Goal: Task Accomplishment & Management: Use online tool/utility

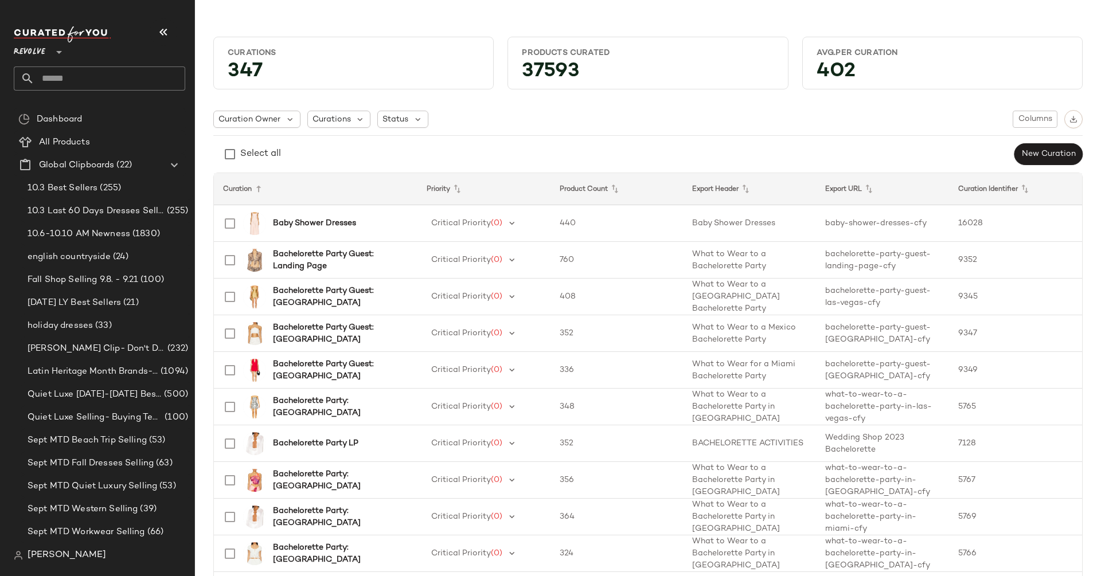
click at [52, 51] on div at bounding box center [58, 45] width 16 height 29
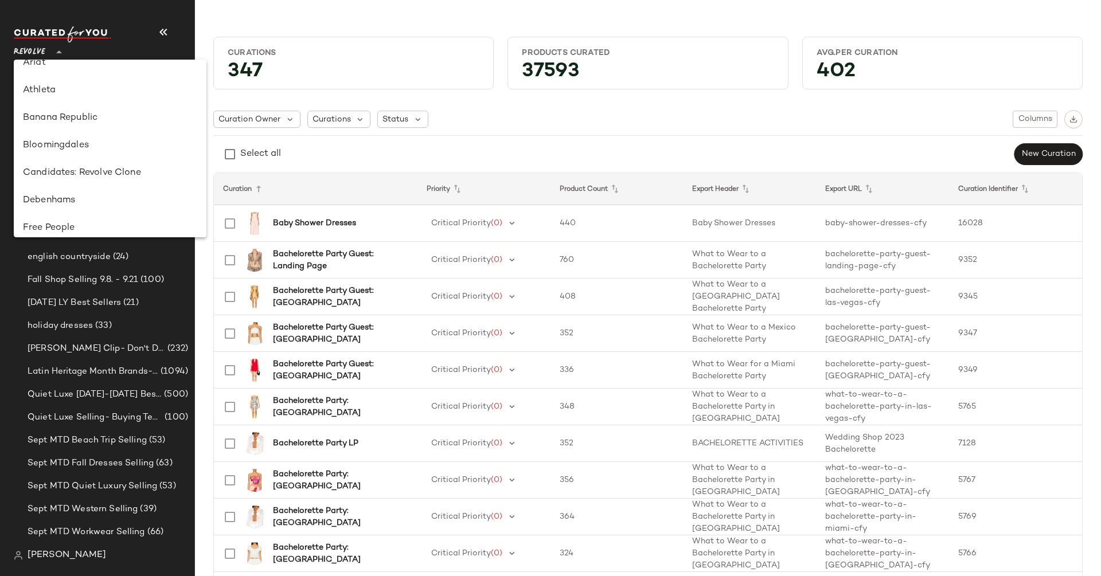
scroll to position [97, 0]
click at [72, 119] on div "Banana Republic" at bounding box center [110, 119] width 174 height 14
type input "**"
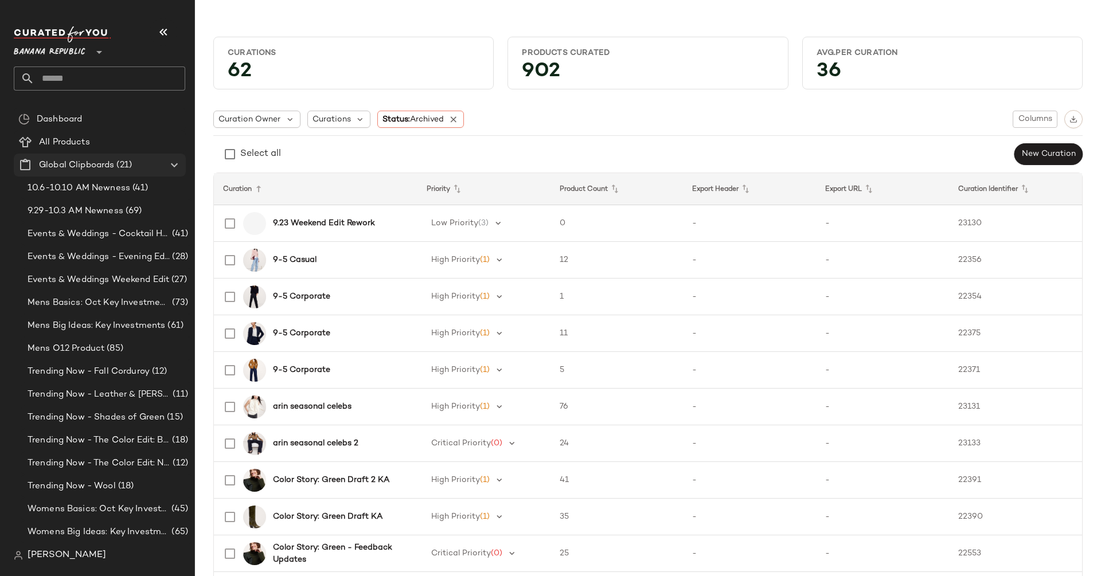
click at [173, 159] on icon at bounding box center [174, 165] width 14 height 14
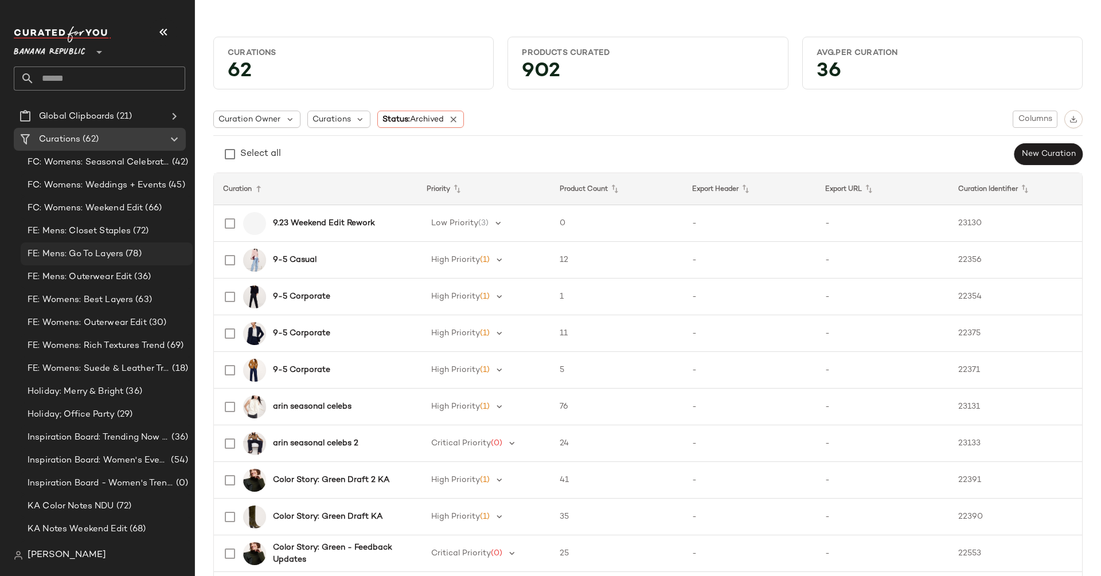
scroll to position [64, 0]
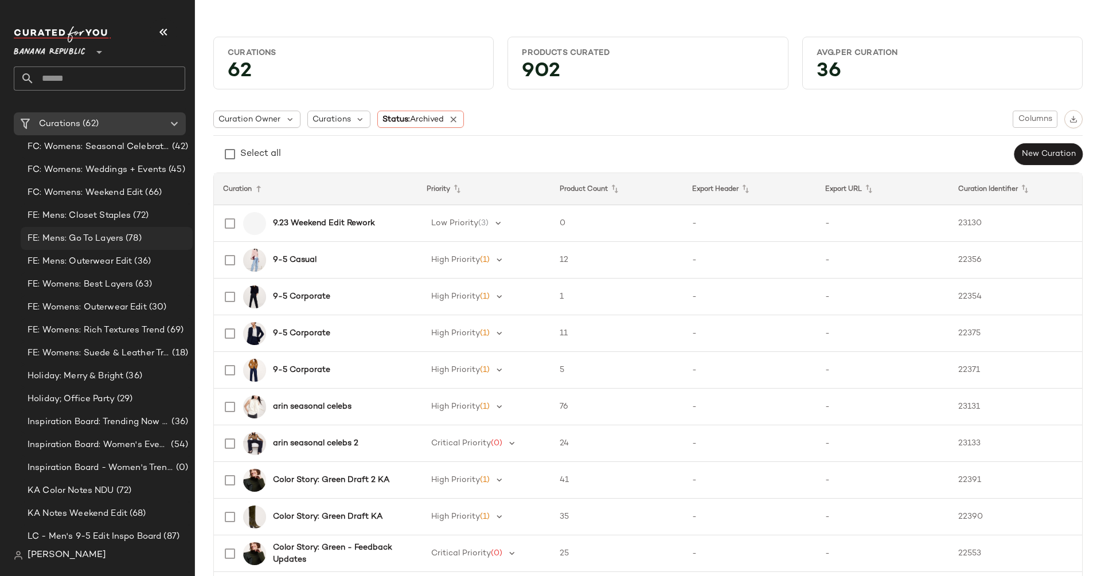
click at [93, 233] on span "FE: Mens: Go To Layers" at bounding box center [76, 238] width 96 height 13
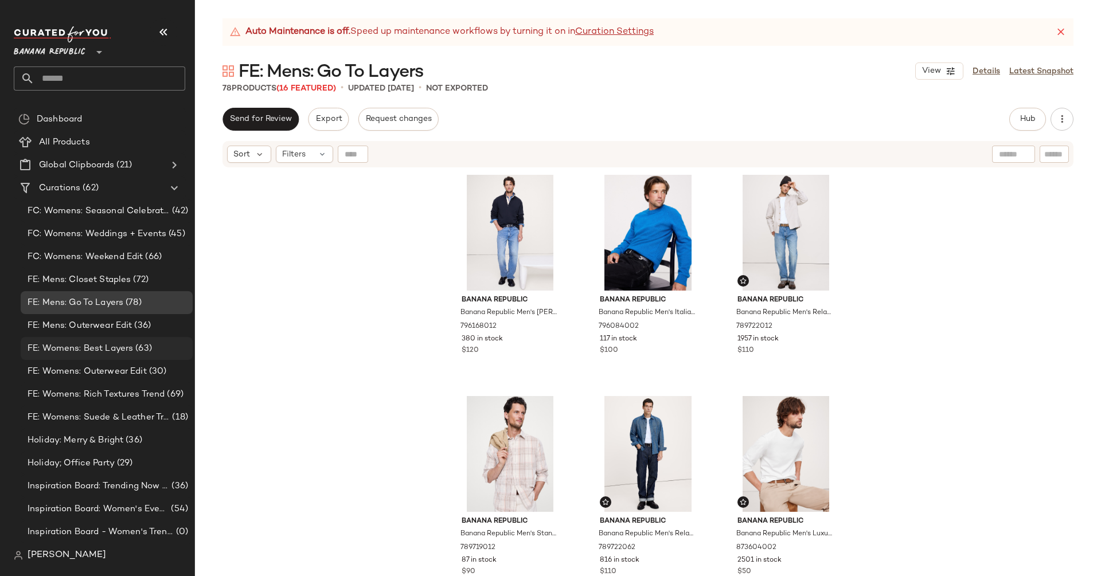
click at [76, 346] on span "FE: Womens: Best Layers" at bounding box center [80, 348] width 105 height 13
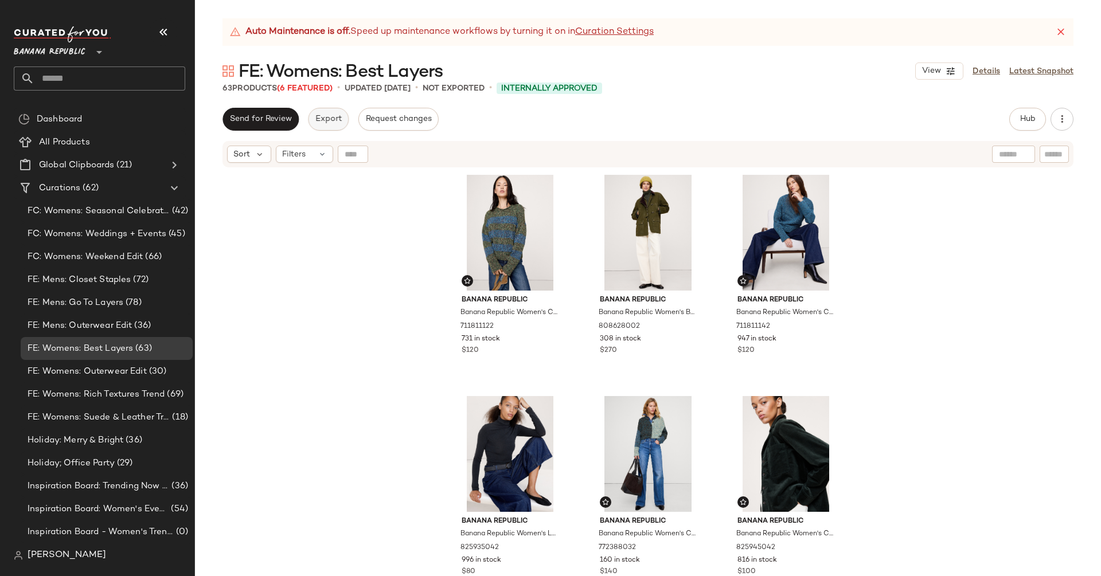
click at [326, 122] on span "Export" at bounding box center [328, 119] width 27 height 9
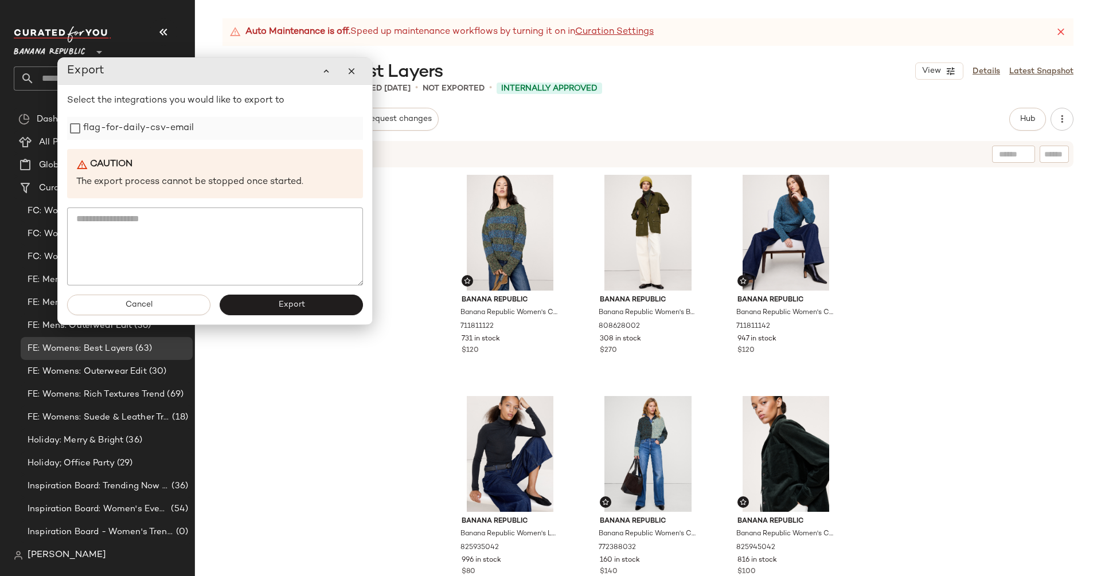
click at [178, 135] on label "flag-for-daily-csv-email" at bounding box center [138, 128] width 111 height 23
click at [333, 300] on button "Export" at bounding box center [291, 305] width 143 height 21
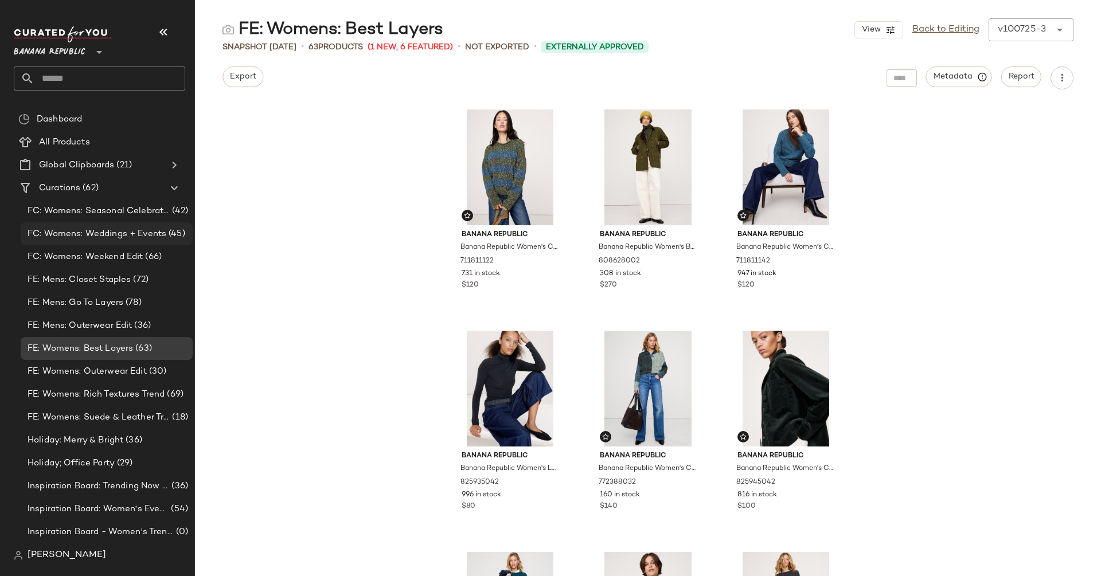
click at [119, 241] on div "FC: Womens: Weddings + Events (45)" at bounding box center [107, 233] width 172 height 23
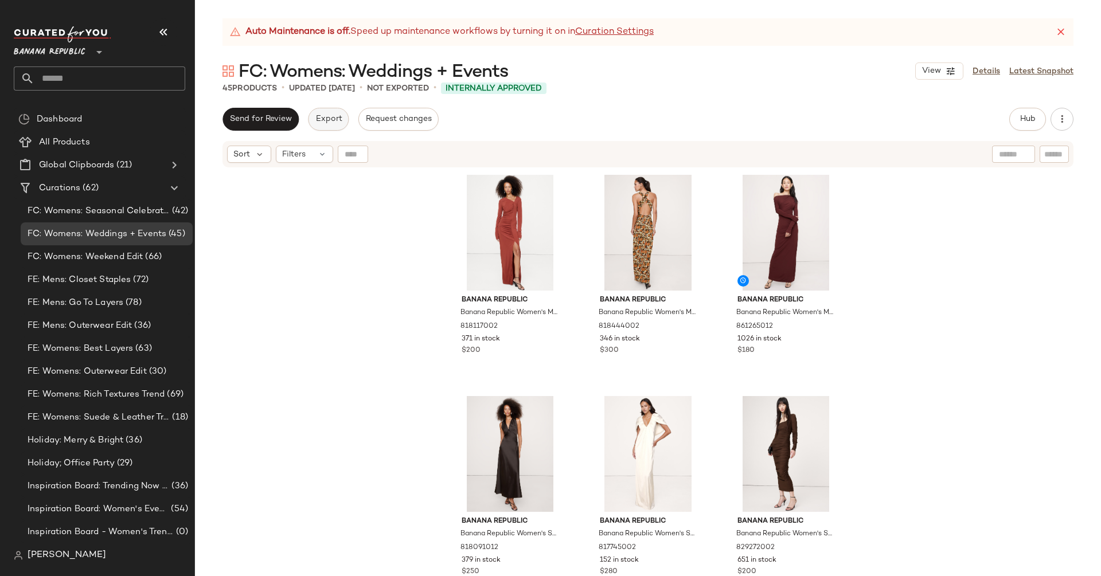
click at [319, 120] on span "Export" at bounding box center [328, 119] width 27 height 9
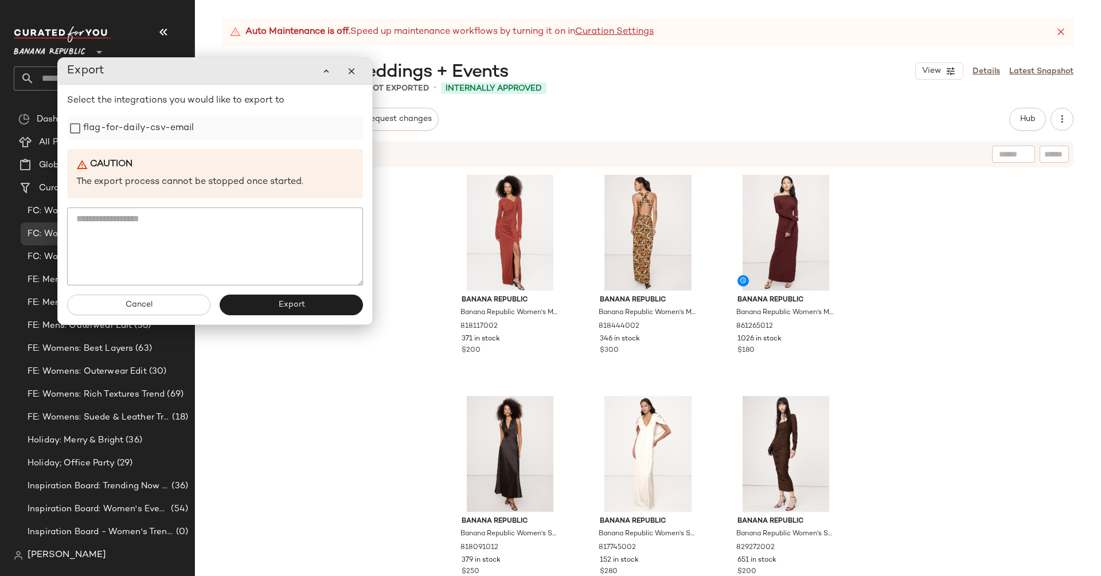
click at [130, 130] on label "flag-for-daily-csv-email" at bounding box center [138, 128] width 111 height 23
click at [280, 304] on span "Export" at bounding box center [290, 304] width 27 height 9
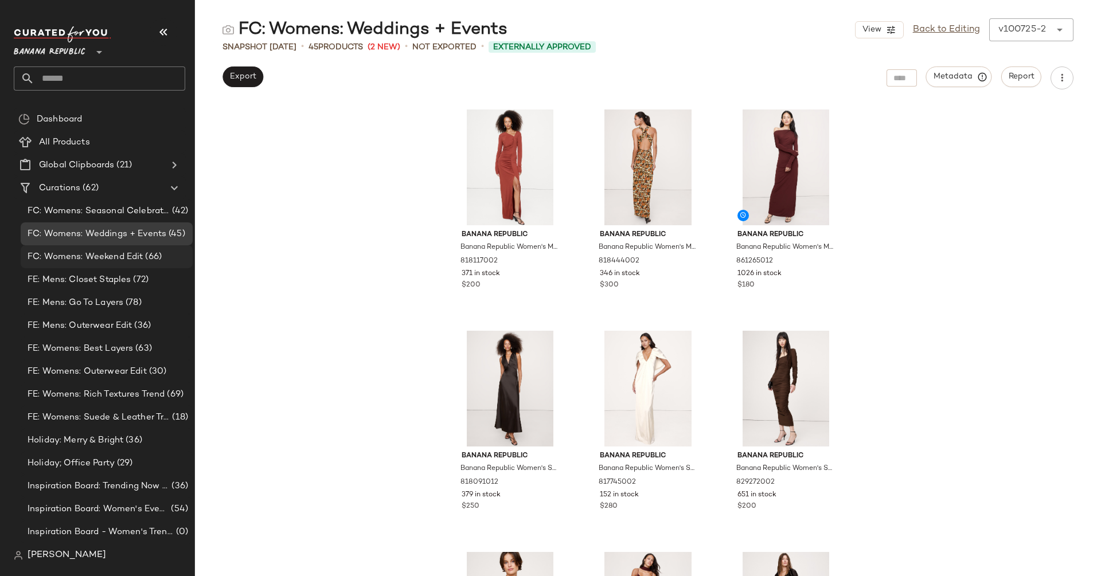
click at [87, 259] on span "FC: Womens: Weekend Edit" at bounding box center [85, 257] width 115 height 13
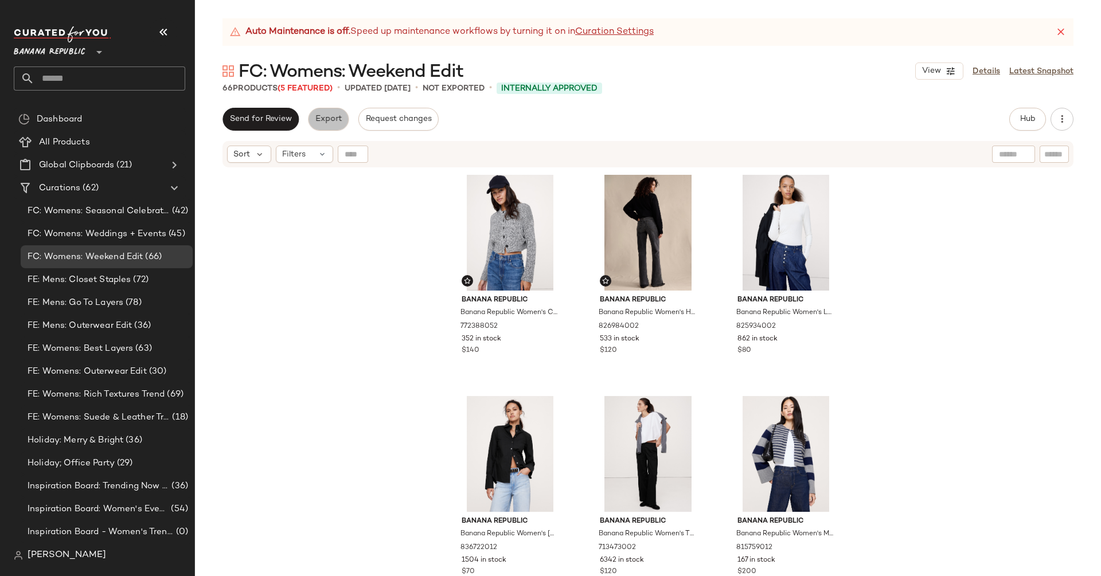
click at [330, 119] on span "Export" at bounding box center [328, 119] width 27 height 9
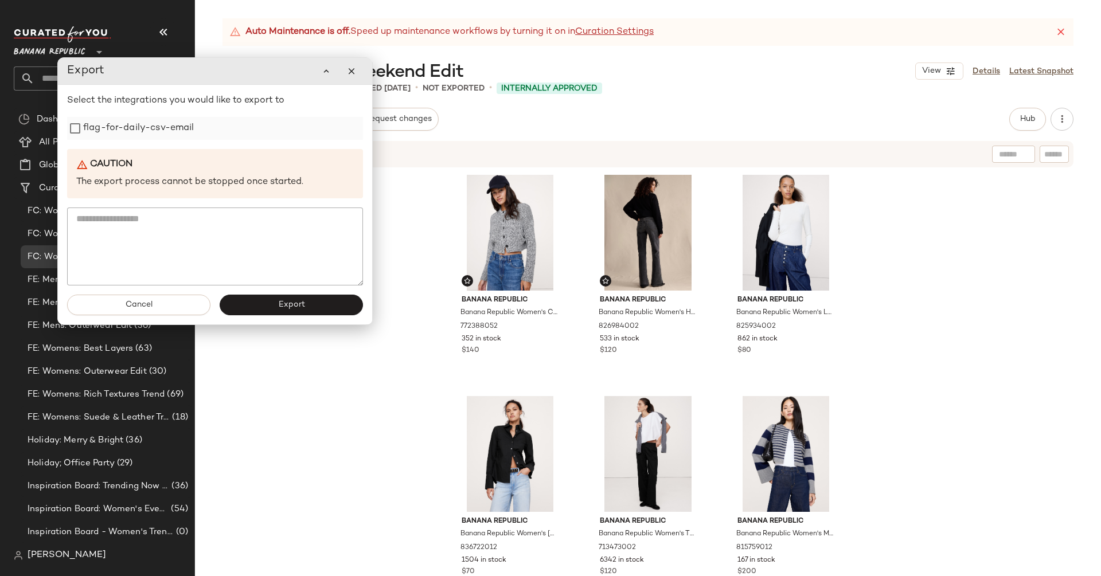
click at [124, 126] on label "flag-for-daily-csv-email" at bounding box center [138, 128] width 111 height 23
click at [300, 310] on button "Export" at bounding box center [291, 305] width 143 height 21
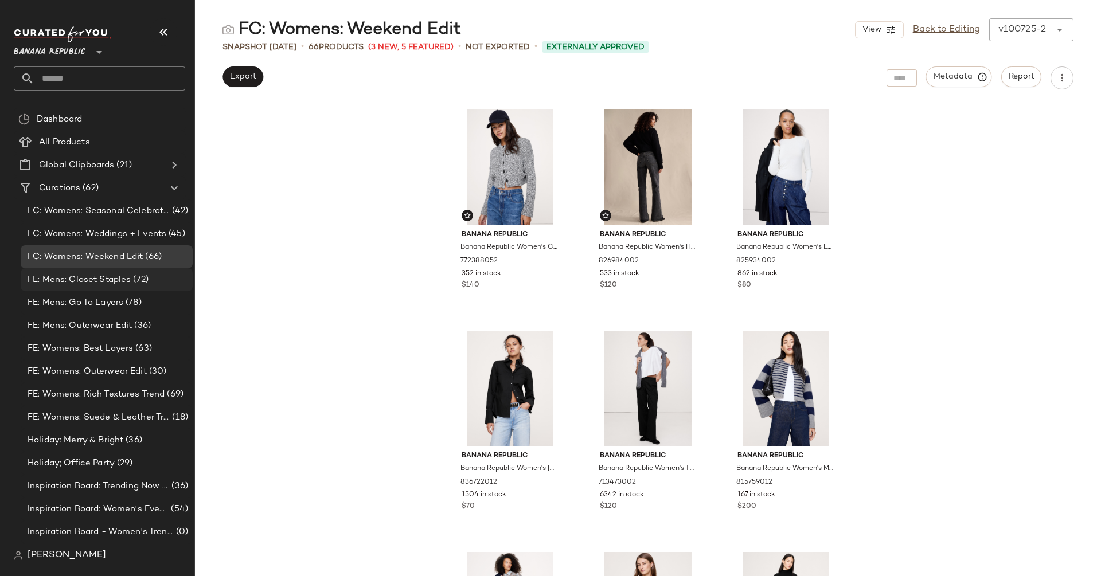
click at [129, 287] on div "FE: Mens: Closet Staples (72)" at bounding box center [107, 279] width 172 height 23
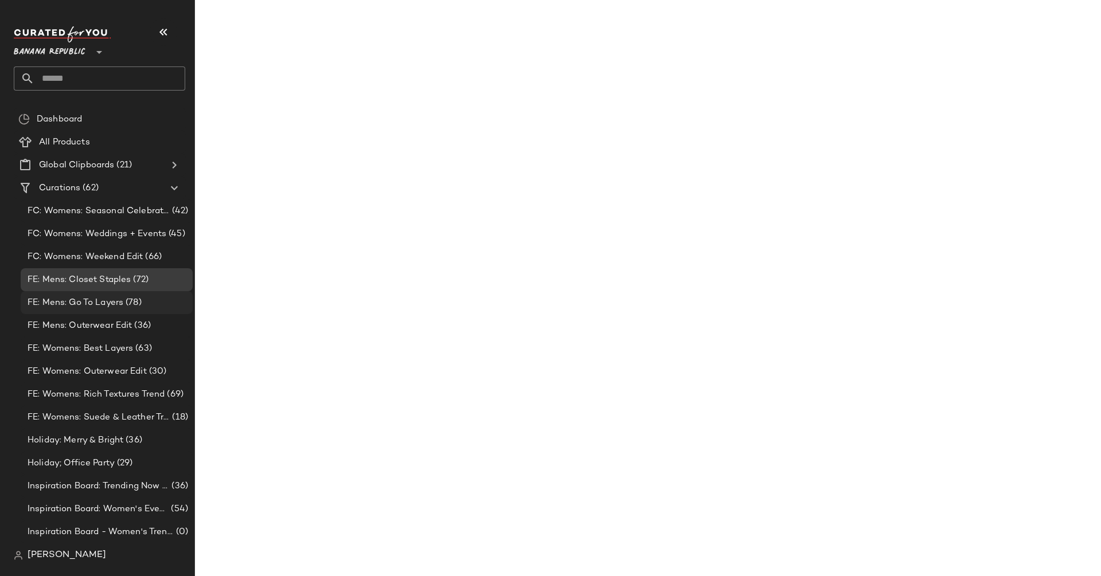
click at [128, 298] on span "(78)" at bounding box center [132, 302] width 18 height 13
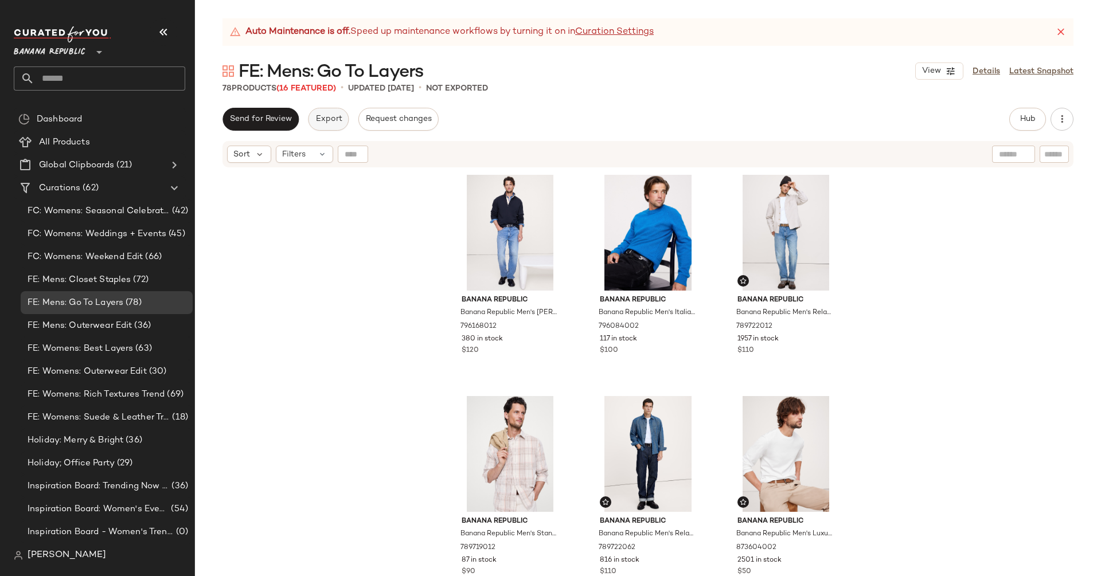
click at [330, 123] on span "Export" at bounding box center [328, 119] width 27 height 9
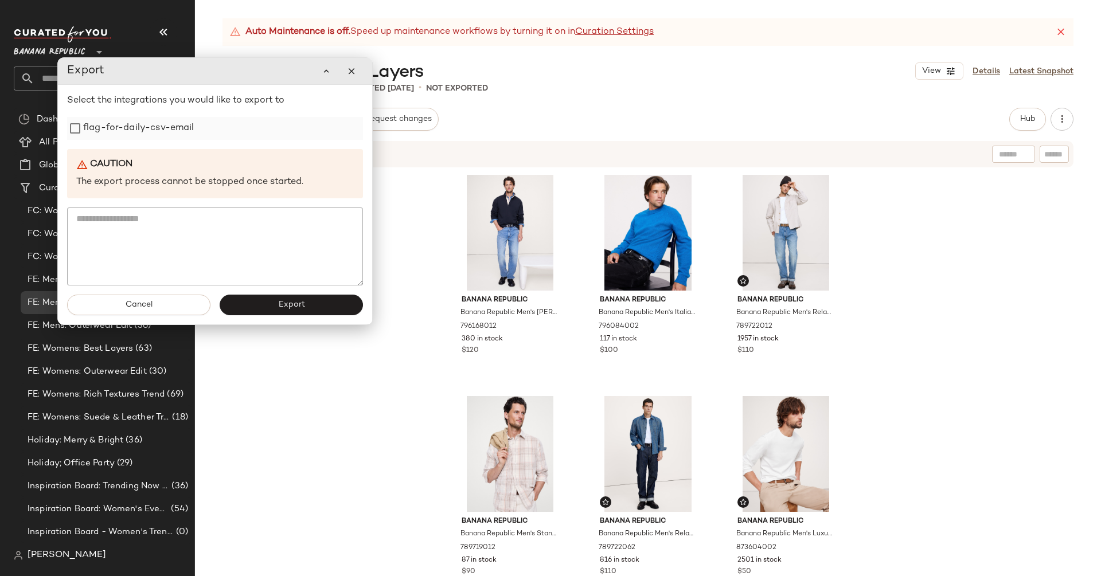
click at [133, 132] on label "flag-for-daily-csv-email" at bounding box center [138, 128] width 111 height 23
click at [319, 300] on button "Export" at bounding box center [291, 305] width 143 height 21
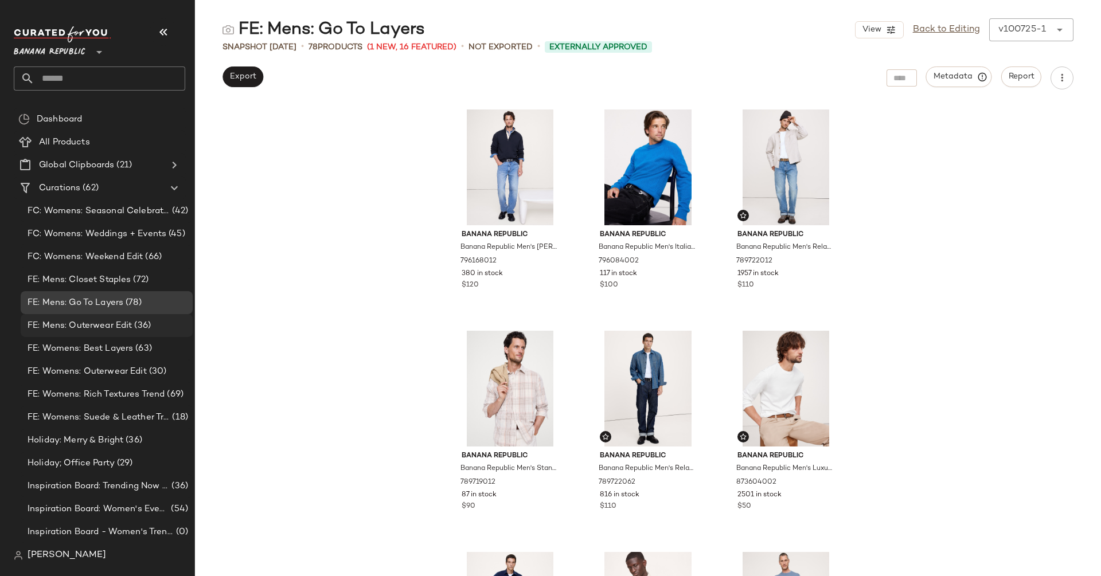
click at [127, 328] on span "FE: Mens: Outerwear Edit" at bounding box center [80, 325] width 104 height 13
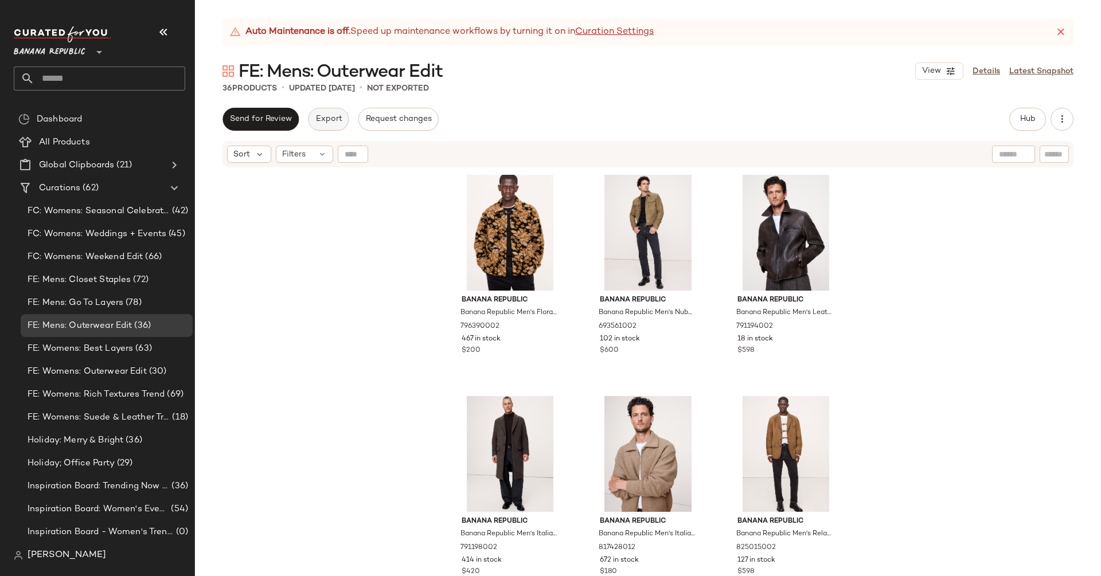
click at [339, 111] on button "Export" at bounding box center [328, 119] width 41 height 23
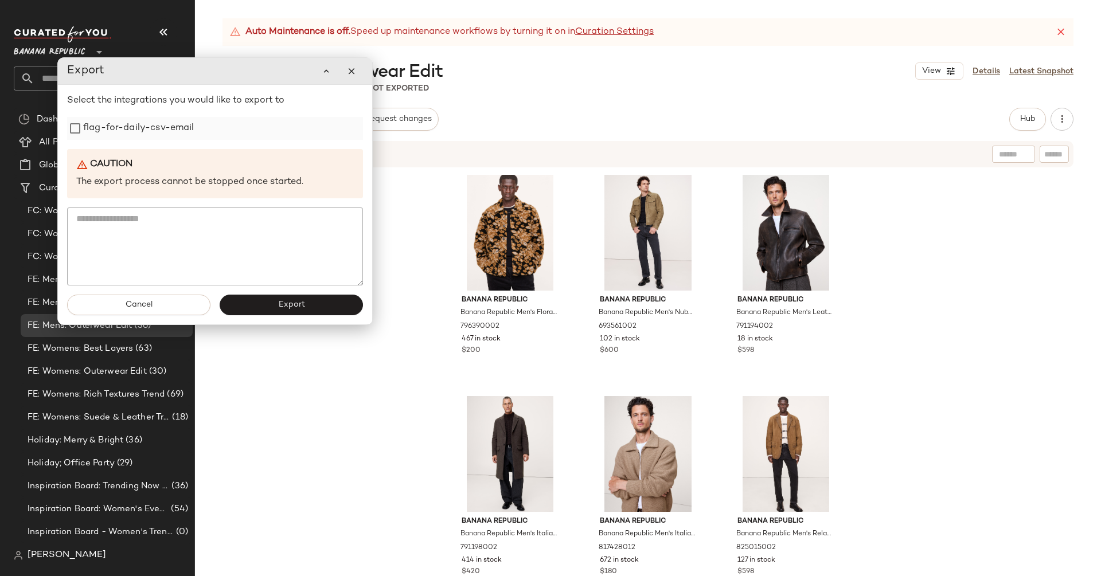
click at [137, 125] on label "flag-for-daily-csv-email" at bounding box center [138, 128] width 111 height 23
click at [296, 308] on span "Export" at bounding box center [290, 304] width 27 height 9
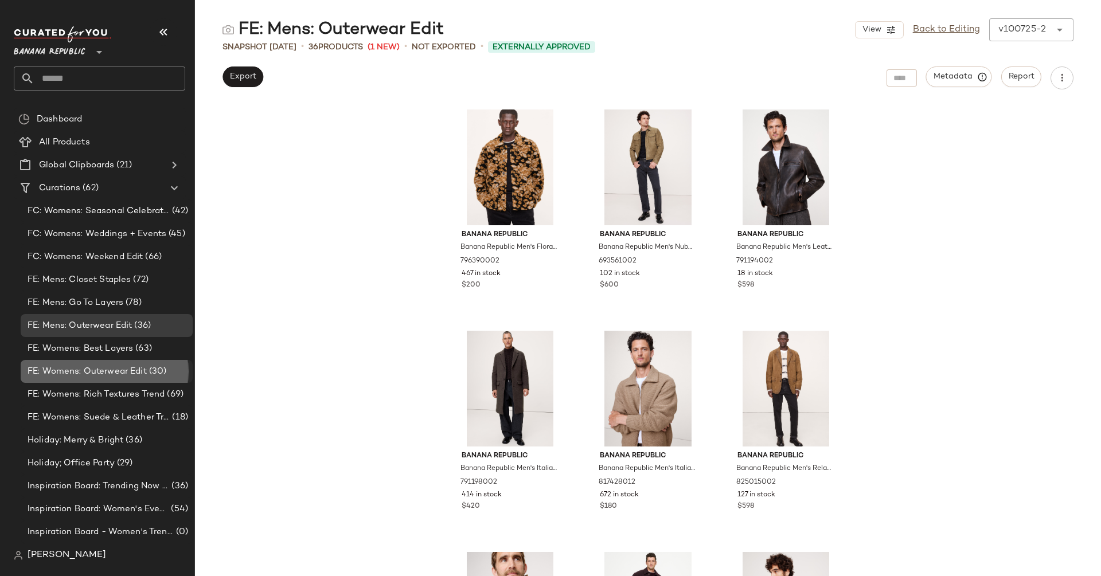
click at [139, 365] on span "FE: Womens: Outerwear Edit" at bounding box center [87, 371] width 119 height 13
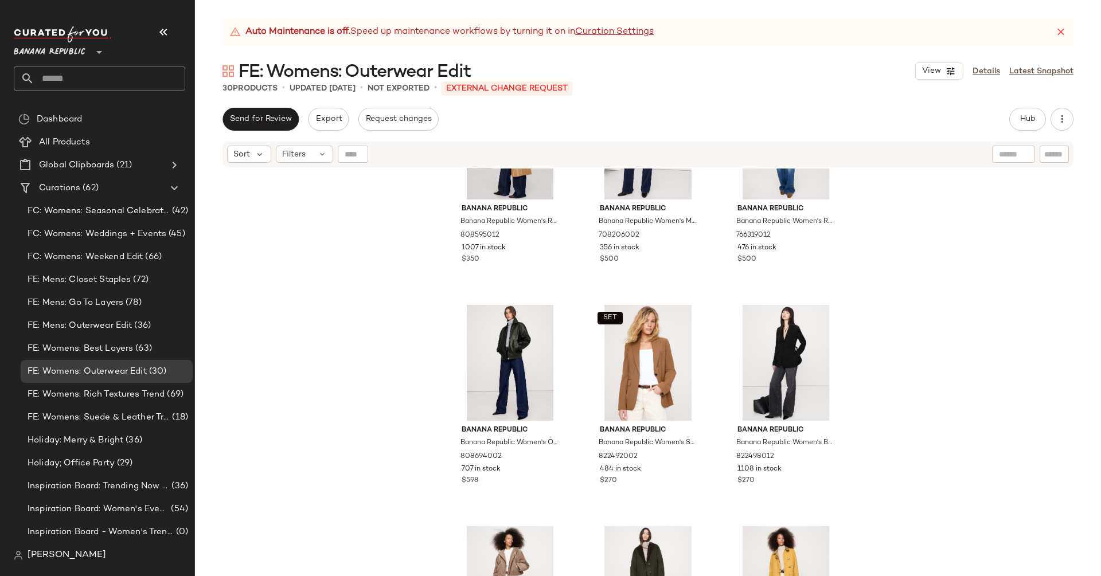
scroll to position [769, 0]
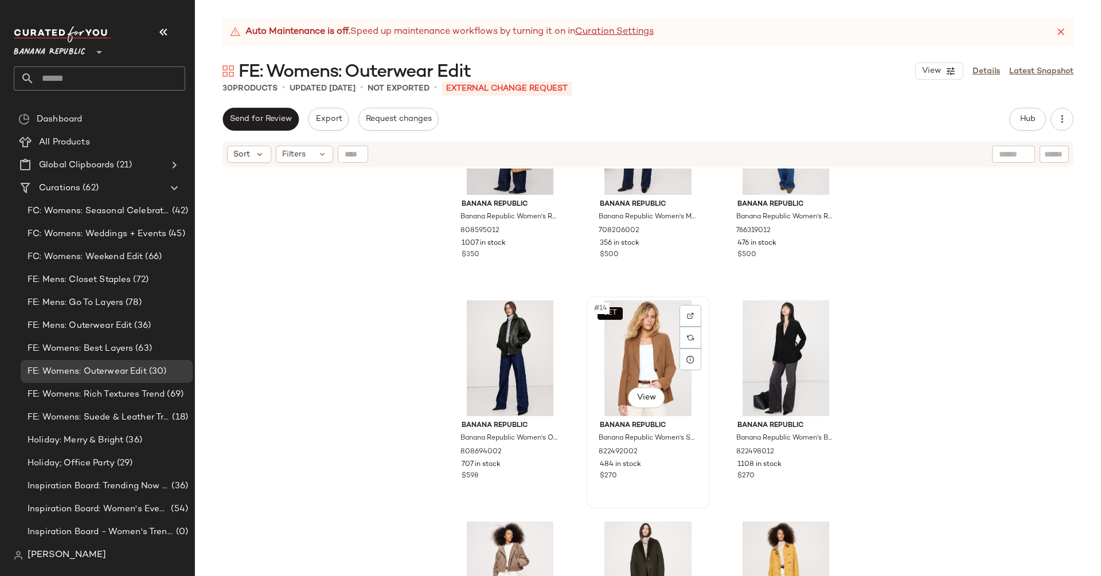
click at [623, 355] on div "SET #14 View" at bounding box center [647, 358] width 115 height 116
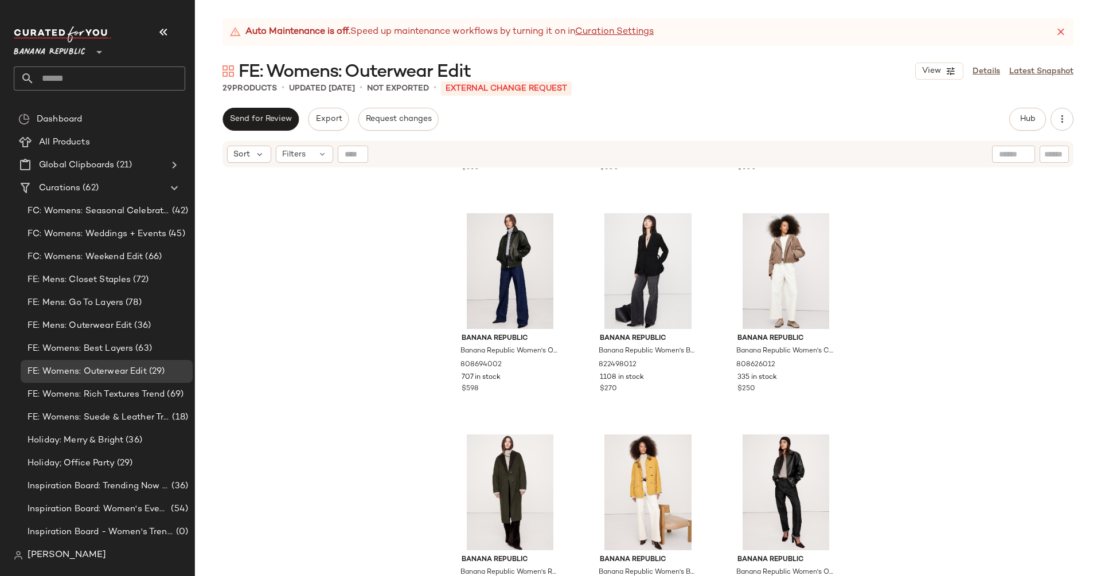
scroll to position [751, 0]
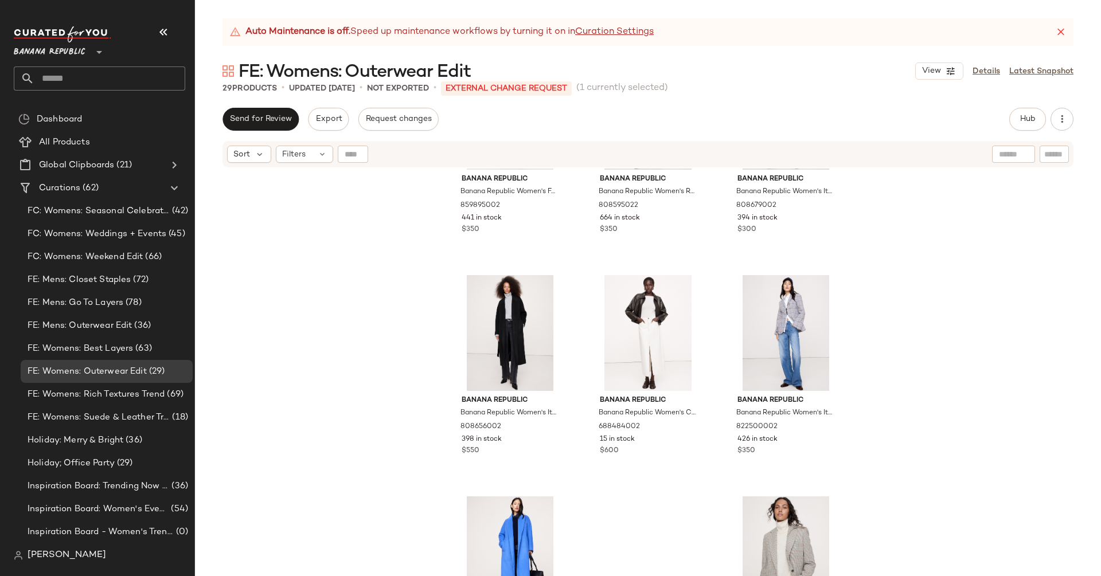
scroll to position [1778, 0]
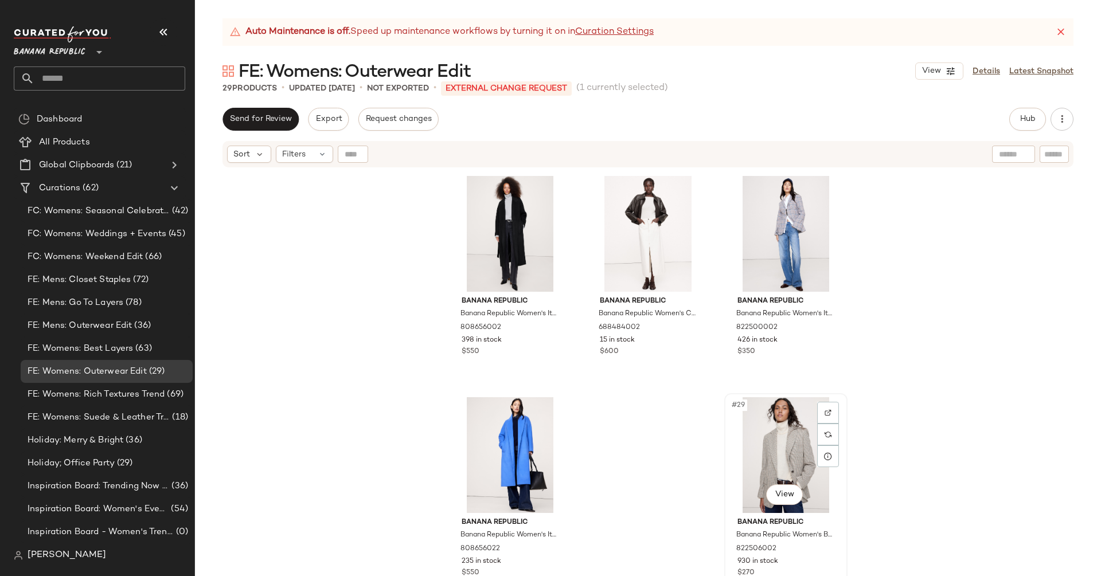
click at [804, 439] on div "#29 View" at bounding box center [785, 455] width 115 height 116
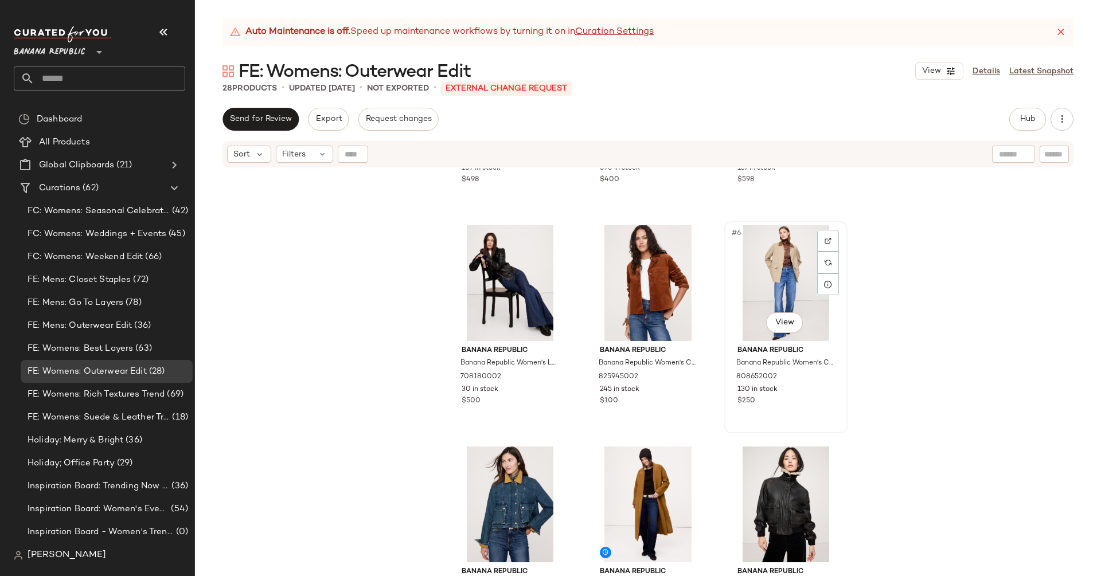
scroll to position [225, 0]
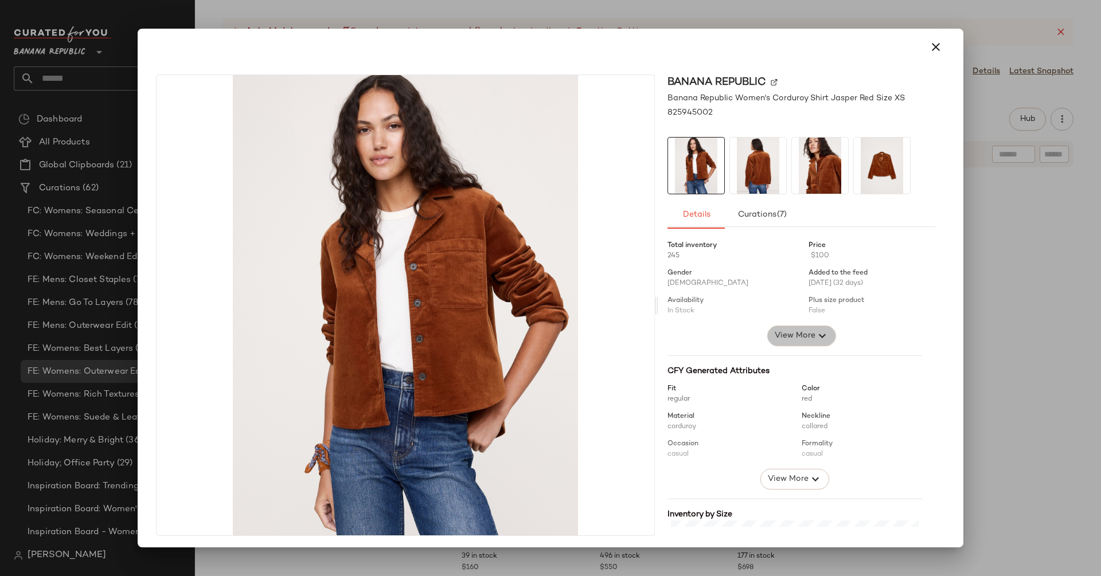
click at [796, 334] on span "View More" at bounding box center [794, 336] width 41 height 14
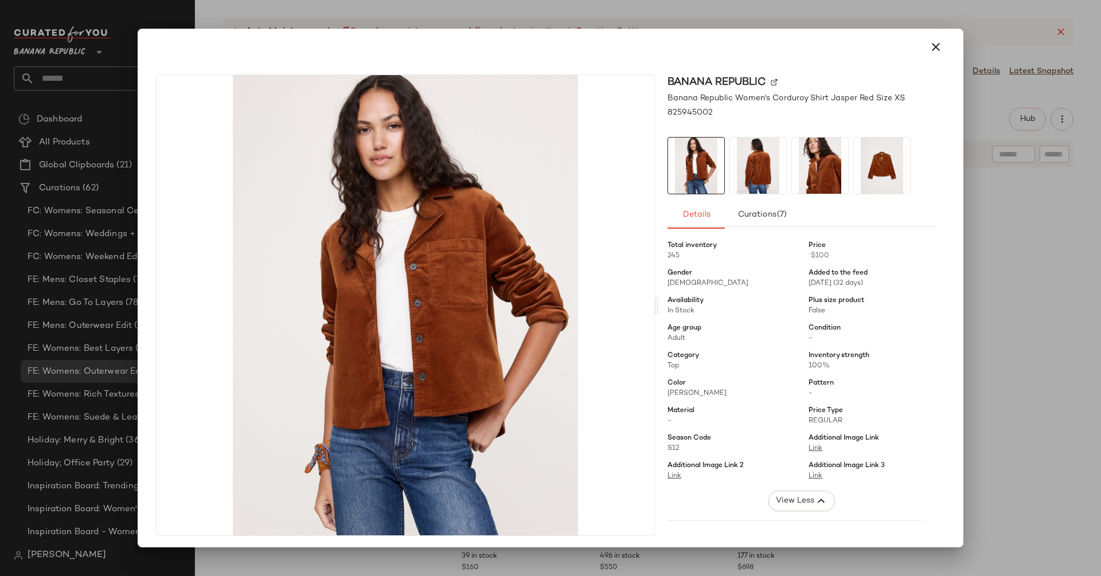
click at [773, 84] on div "Banana Republic" at bounding box center [801, 82] width 268 height 15
click at [770, 82] on img at bounding box center [773, 82] width 7 height 7
click at [936, 49] on button "button" at bounding box center [936, 47] width 28 height 28
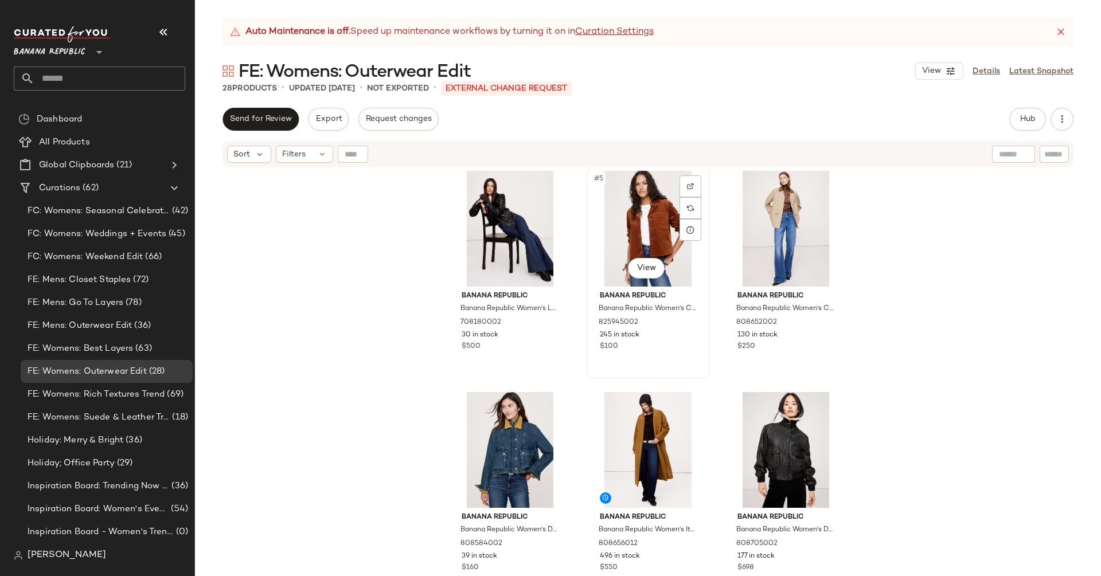
click at [659, 229] on div "#5 View" at bounding box center [647, 229] width 115 height 116
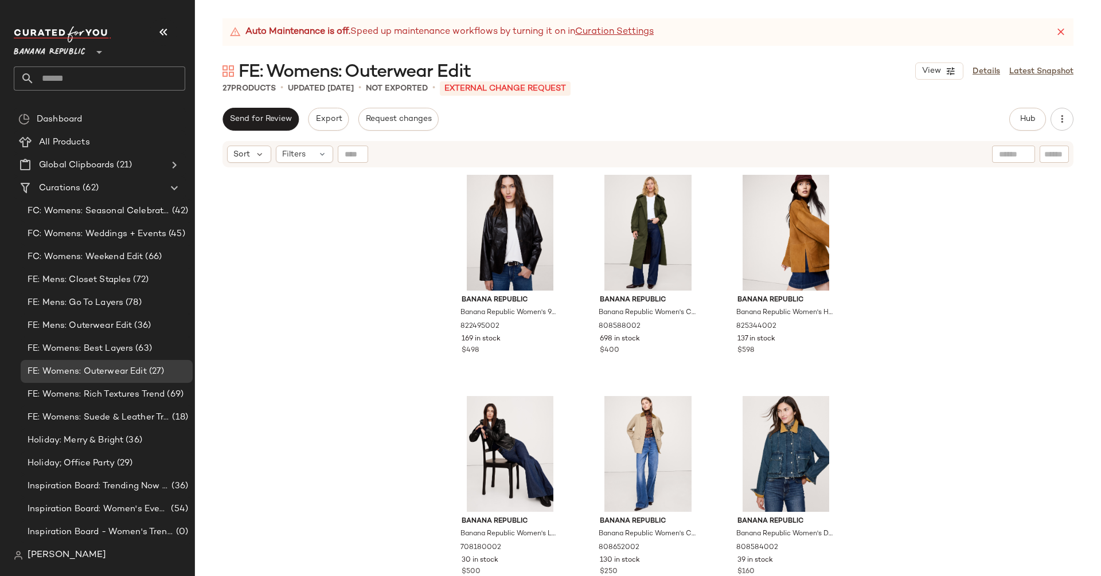
scroll to position [89, 0]
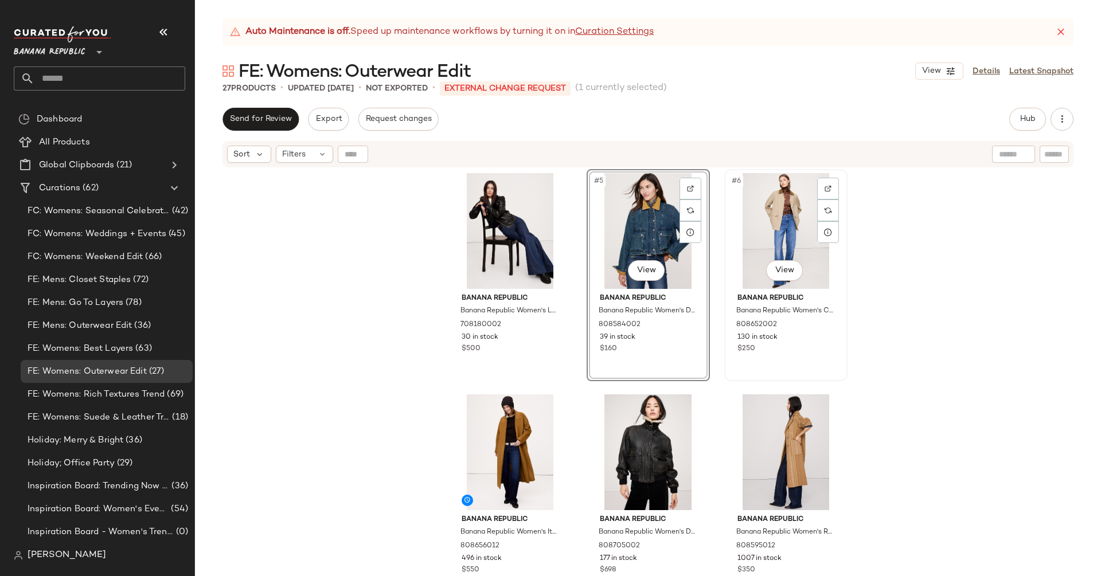
scroll to position [225, 0]
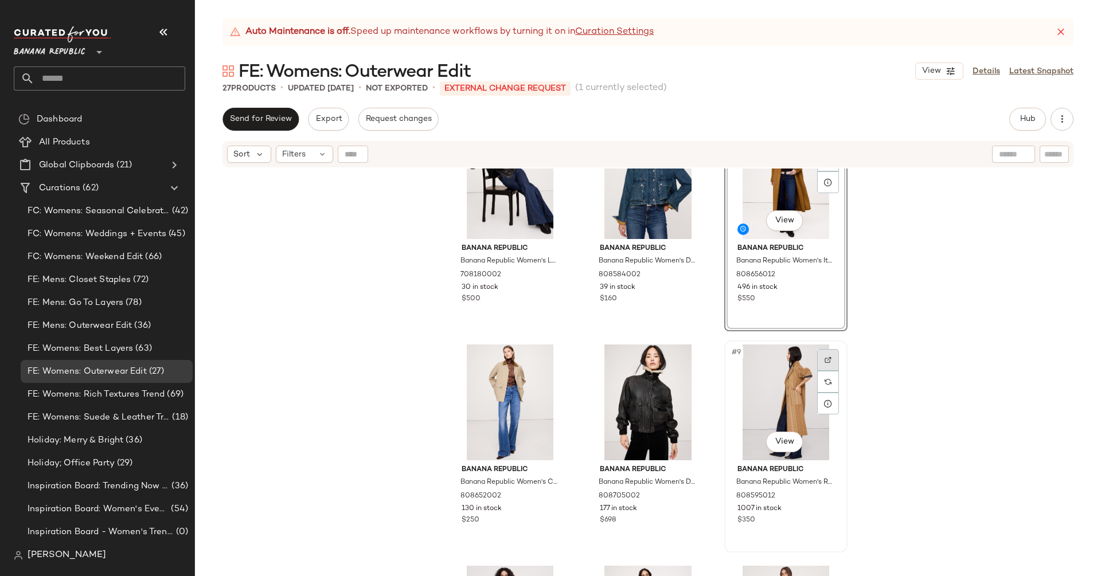
scroll to position [249, 0]
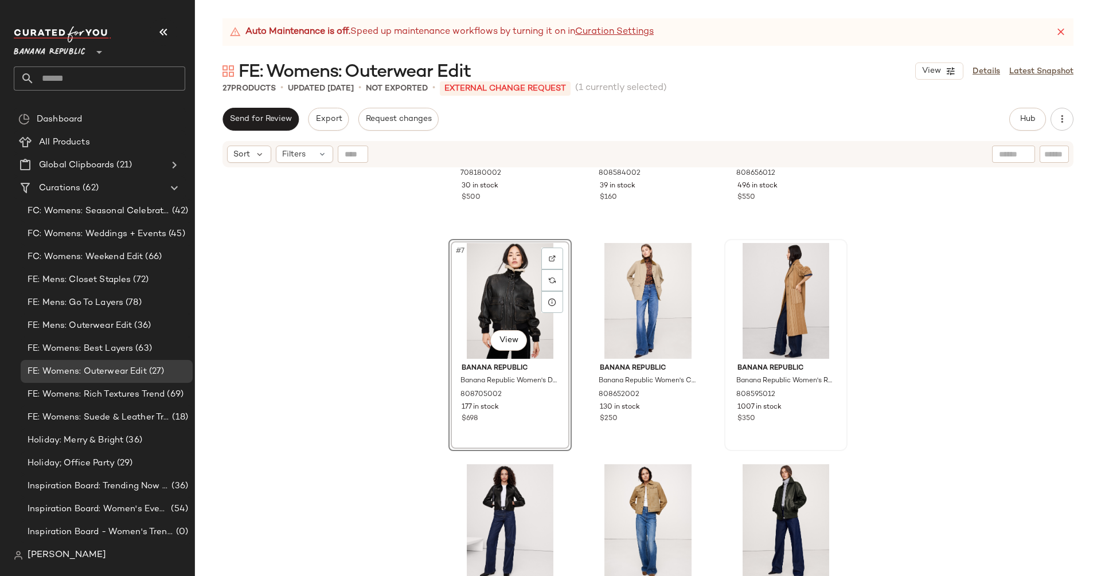
scroll to position [397, 0]
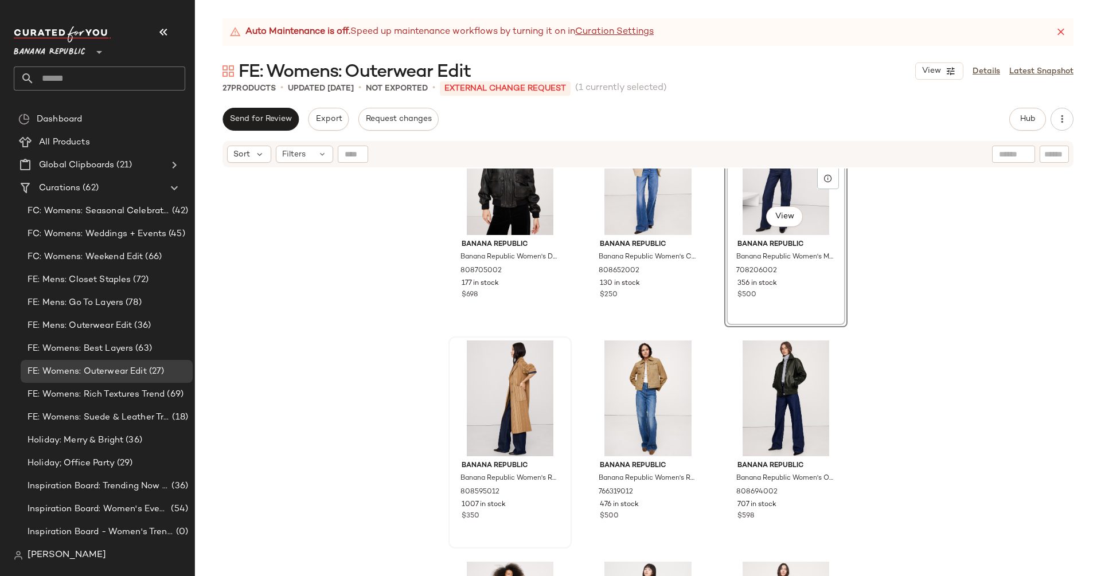
scroll to position [526, 0]
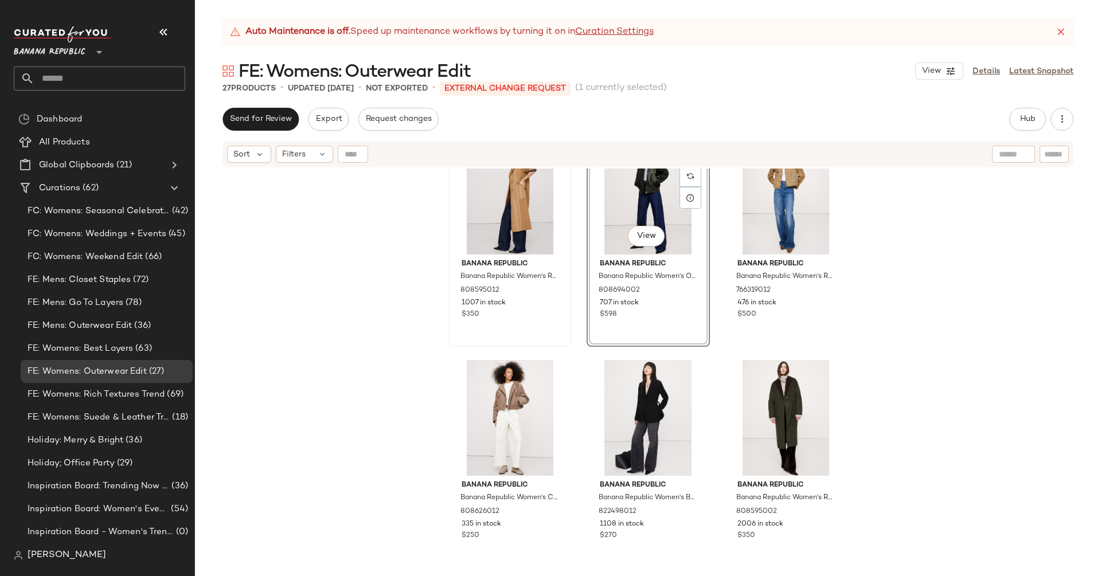
scroll to position [750, 0]
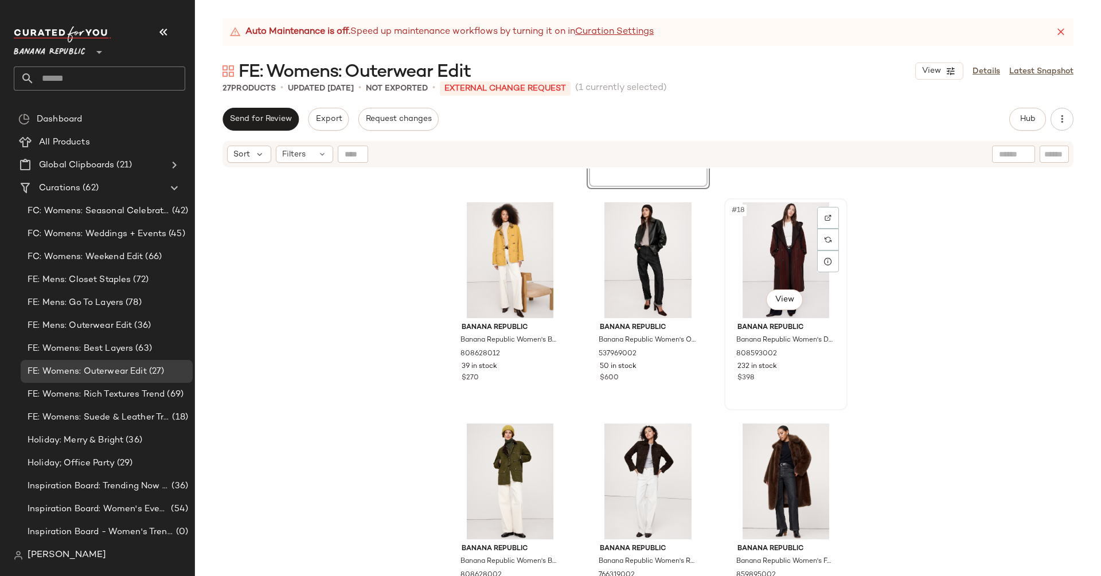
scroll to position [1089, 0]
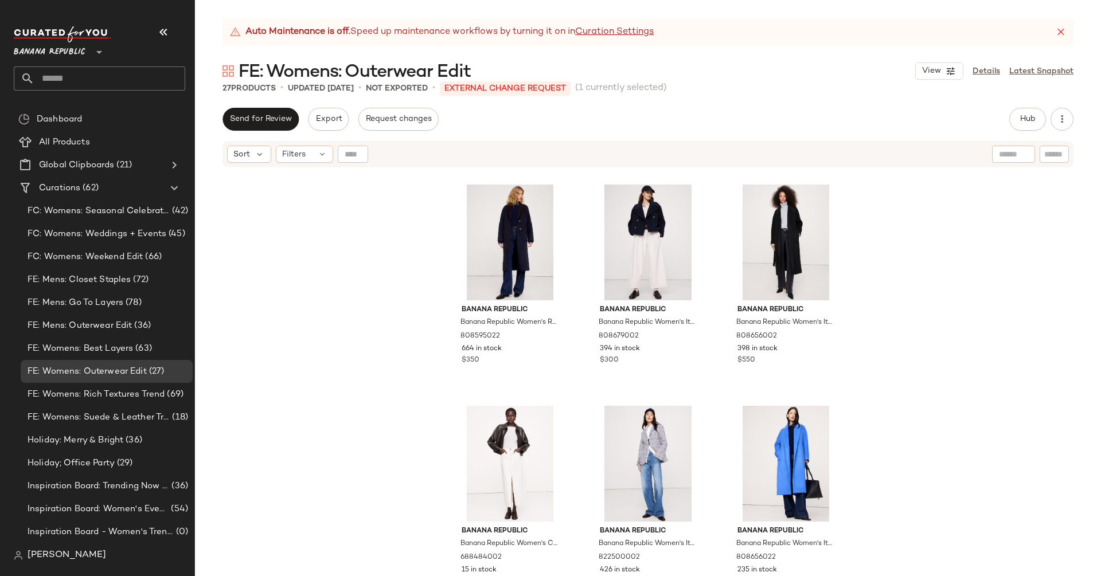
scroll to position [1557, 0]
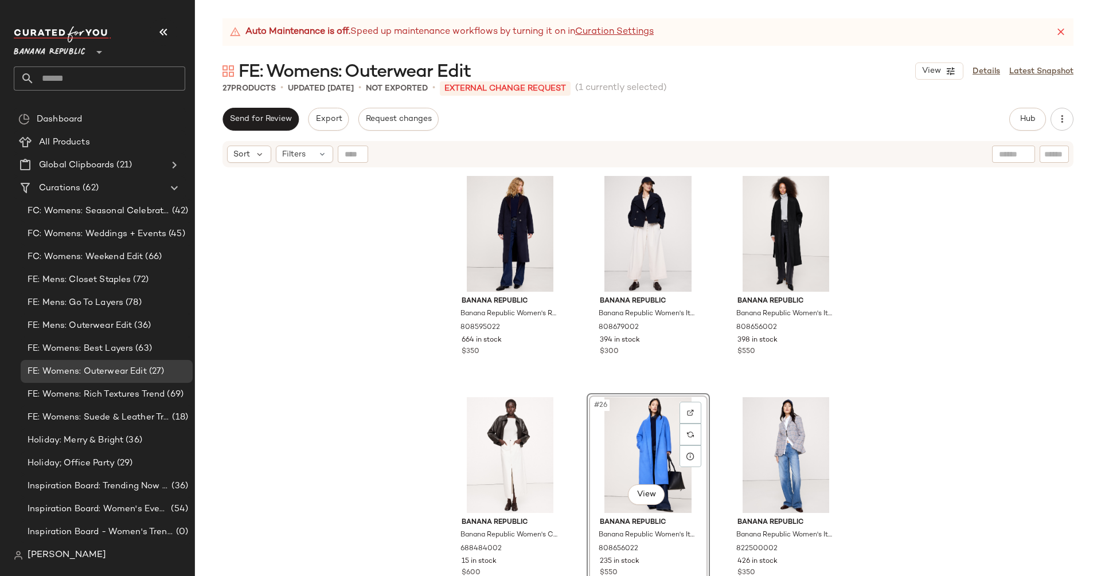
click at [954, 301] on div "Banana Republic Banana Republic Women's Double-Faced Wool-Blend Parka Coat Red …" at bounding box center [648, 387] width 906 height 436
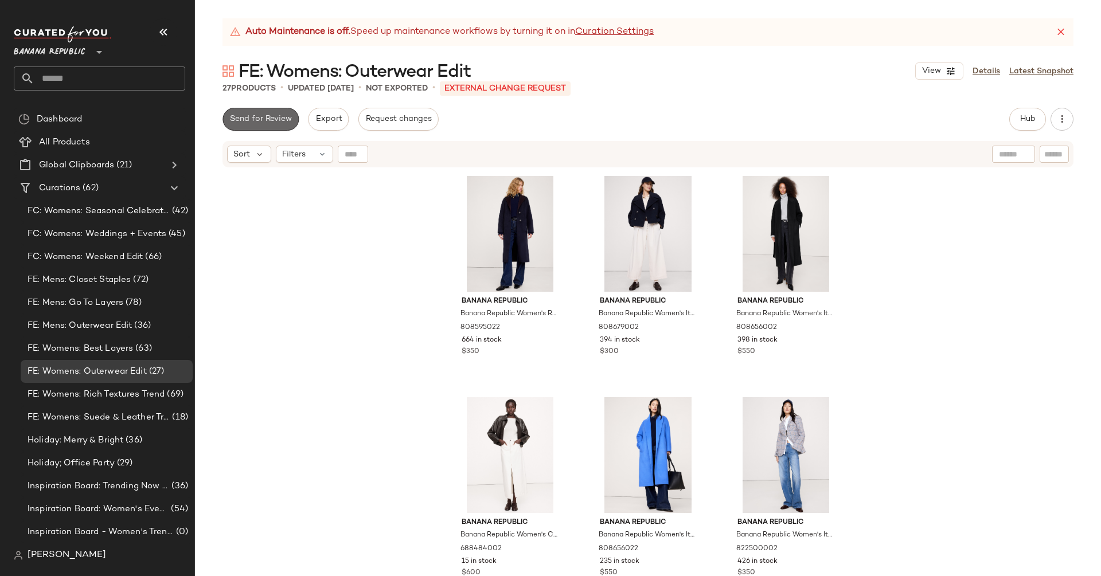
click at [253, 124] on button "Send for Review" at bounding box center [260, 119] width 76 height 23
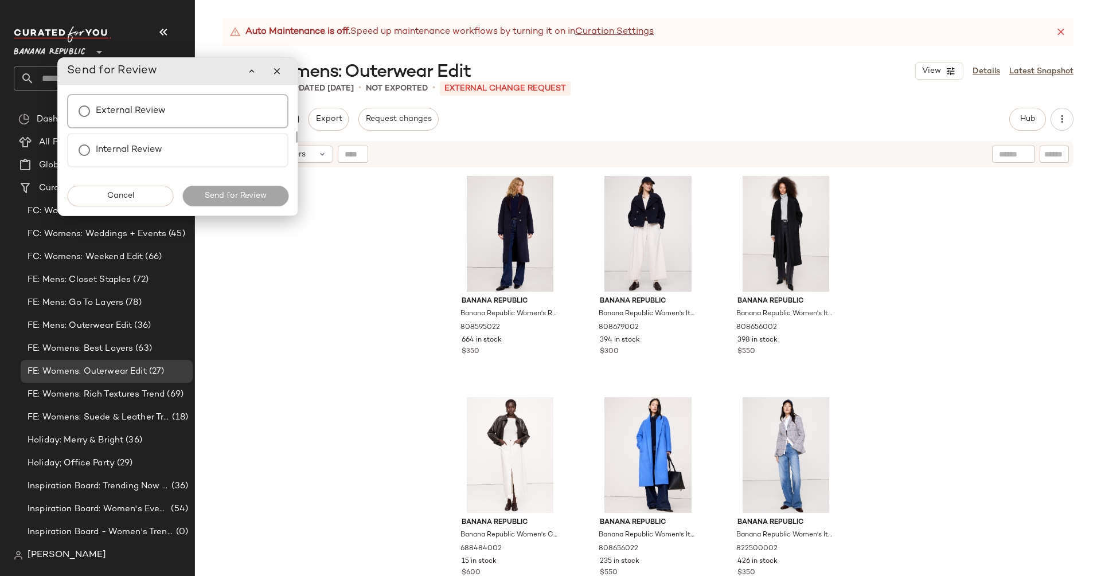
click at [226, 104] on div "External Review" at bounding box center [177, 111] width 221 height 34
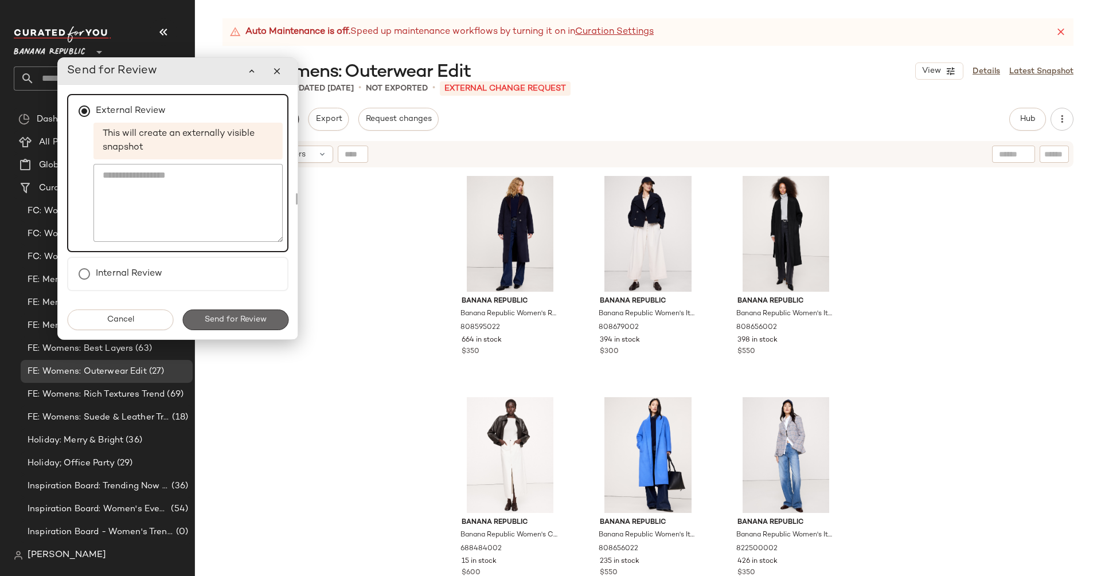
click at [251, 319] on span "Send for Review" at bounding box center [235, 319] width 62 height 9
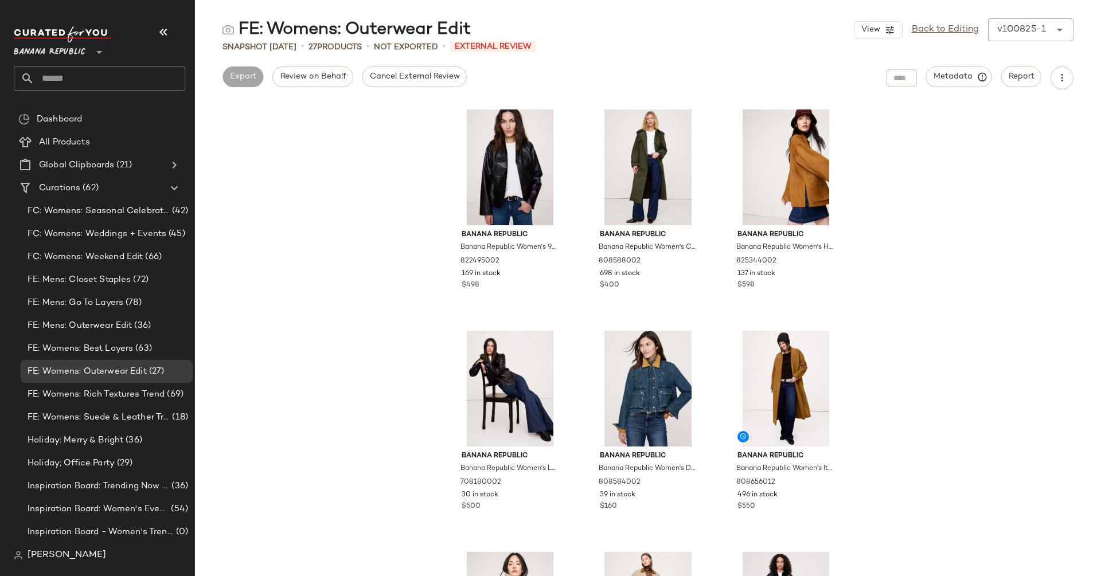
click at [281, 179] on div "Banana Republic Banana Republic Women's 90S Leather Blazer Espresso Brown Size …" at bounding box center [648, 339] width 906 height 473
